Goal: Task Accomplishment & Management: Manage account settings

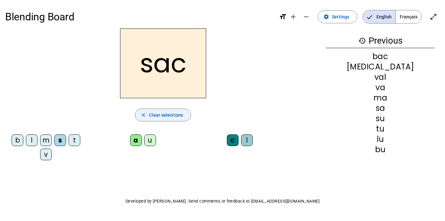
click at [165, 122] on span "button" at bounding box center [162, 116] width 55 height 16
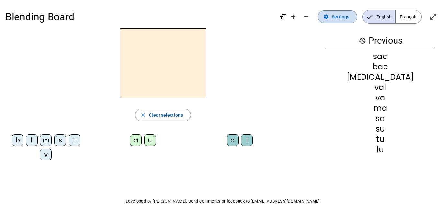
click at [339, 15] on span "Settings" at bounding box center [340, 17] width 17 height 8
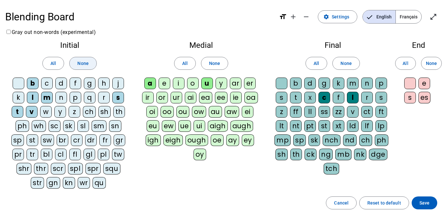
click at [86, 61] on span "None" at bounding box center [82, 64] width 11 height 8
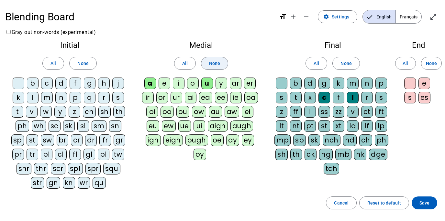
click at [219, 67] on span "None" at bounding box center [214, 64] width 11 height 8
click at [345, 70] on span at bounding box center [346, 64] width 27 height 16
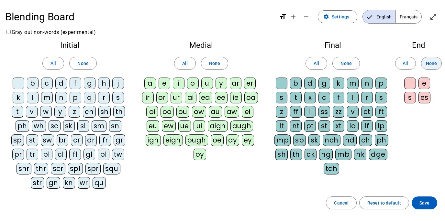
click at [437, 65] on span at bounding box center [432, 64] width 20 height 16
click at [77, 84] on div "f" at bounding box center [76, 84] width 12 height 12
click at [179, 85] on div "i" at bounding box center [179, 84] width 12 height 12
click at [354, 100] on div "l" at bounding box center [353, 98] width 12 height 12
click at [46, 99] on div "m" at bounding box center [47, 98] width 12 height 12
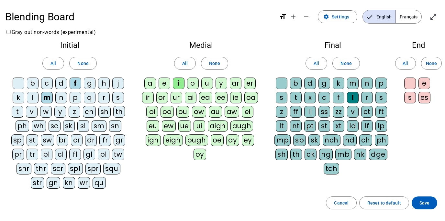
click at [153, 87] on div "a" at bounding box center [150, 84] width 12 height 12
click at [33, 112] on div "v" at bounding box center [32, 112] width 12 height 12
click at [19, 113] on div "t" at bounding box center [18, 112] width 12 height 12
click at [119, 98] on div "s" at bounding box center [118, 98] width 12 height 12
click at [322, 99] on div "c" at bounding box center [325, 98] width 12 height 12
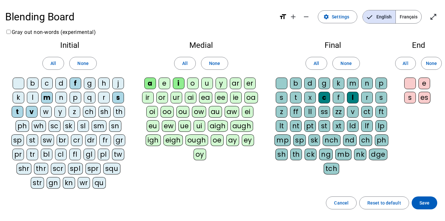
click at [30, 98] on div "l" at bounding box center [33, 98] width 12 height 12
click at [72, 98] on div "p" at bounding box center [76, 98] width 12 height 12
click at [429, 205] on span "Save" at bounding box center [425, 203] width 10 height 8
